Goal: Find specific page/section: Find specific page/section

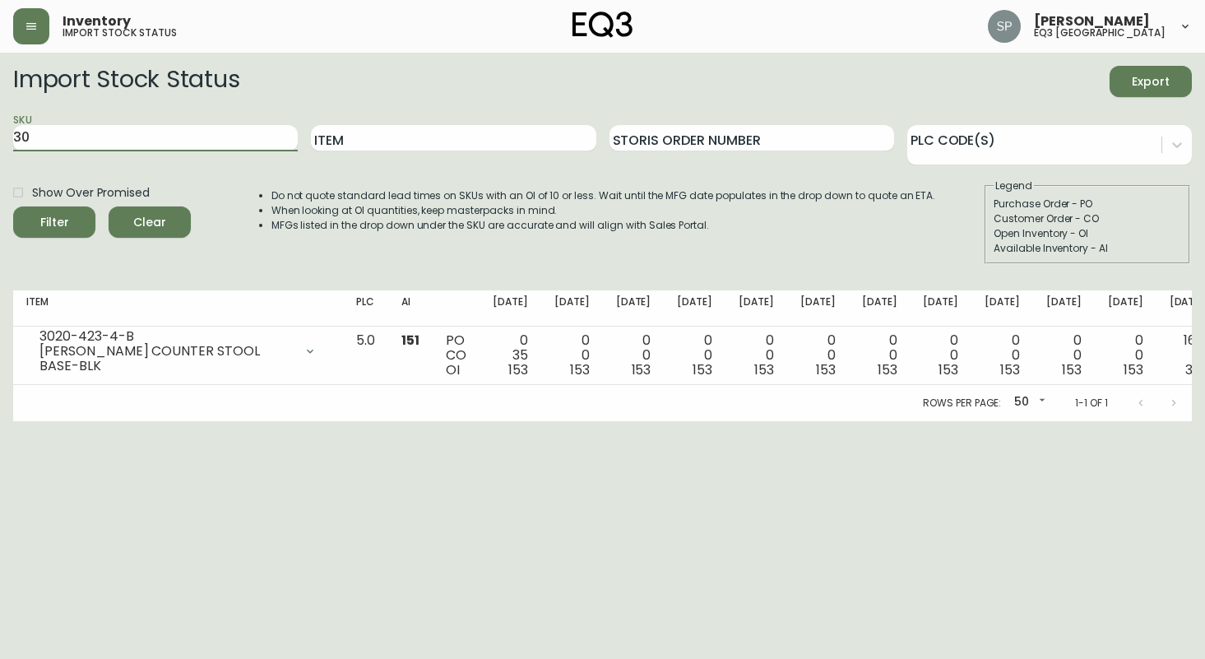
type input "3"
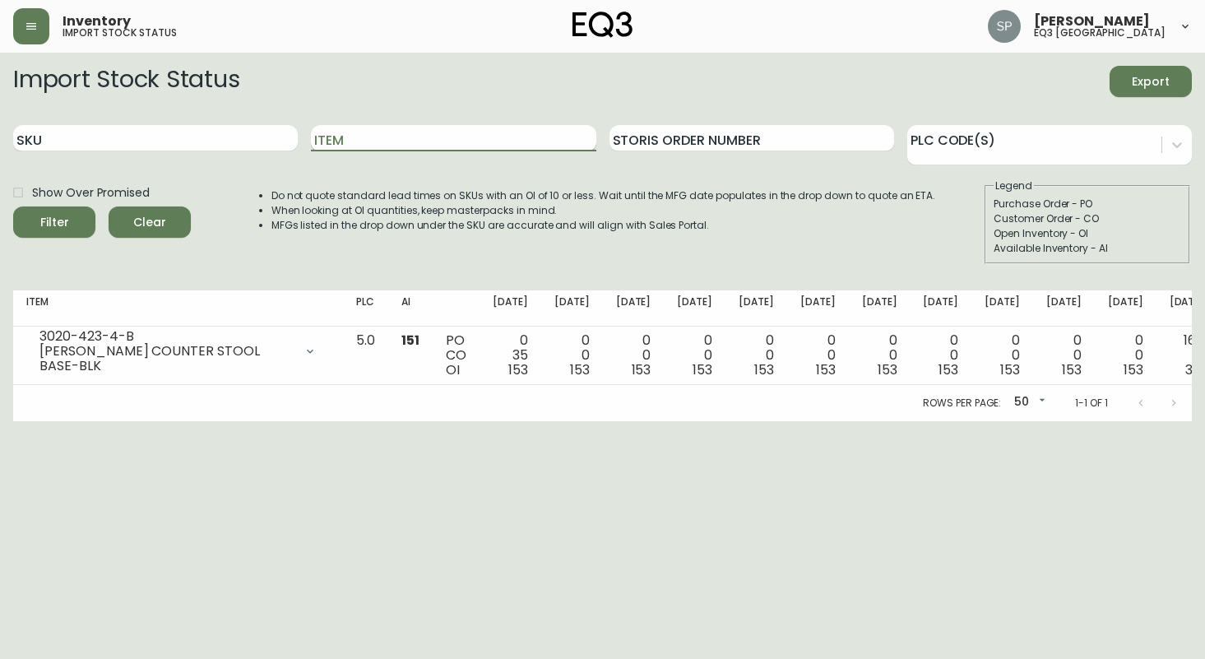
click at [370, 142] on input "Item" at bounding box center [453, 138] width 285 height 26
type input "alfi]"
click at [13, 206] on button "Filter" at bounding box center [54, 221] width 82 height 31
type input "\"
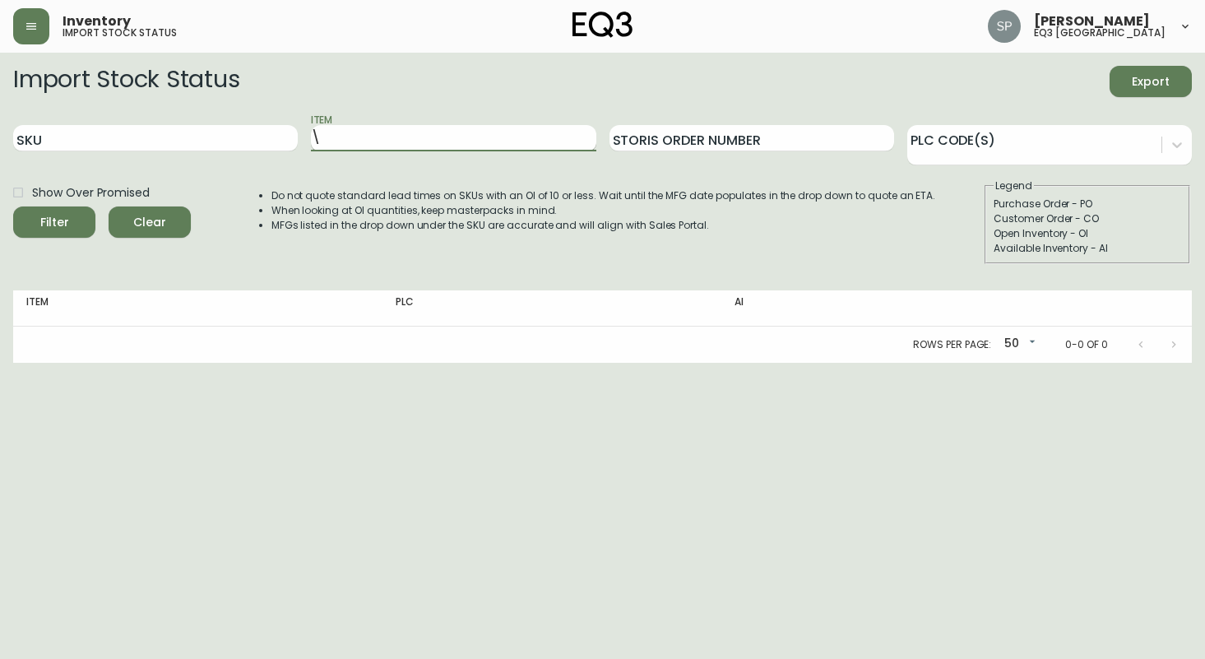
click at [370, 142] on input "\" at bounding box center [453, 138] width 285 height 26
type input "alfi"
click at [13, 206] on button "Filter" at bounding box center [54, 221] width 82 height 31
